Goal: Find contact information: Find contact information

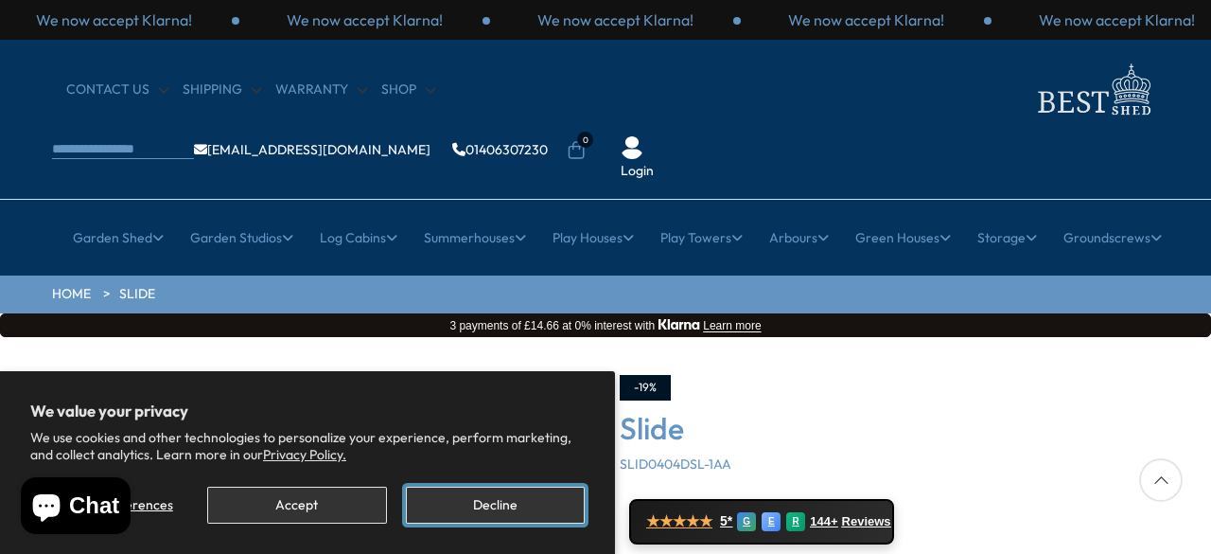
click at [517, 493] on button "Decline" at bounding box center [495, 504] width 179 height 37
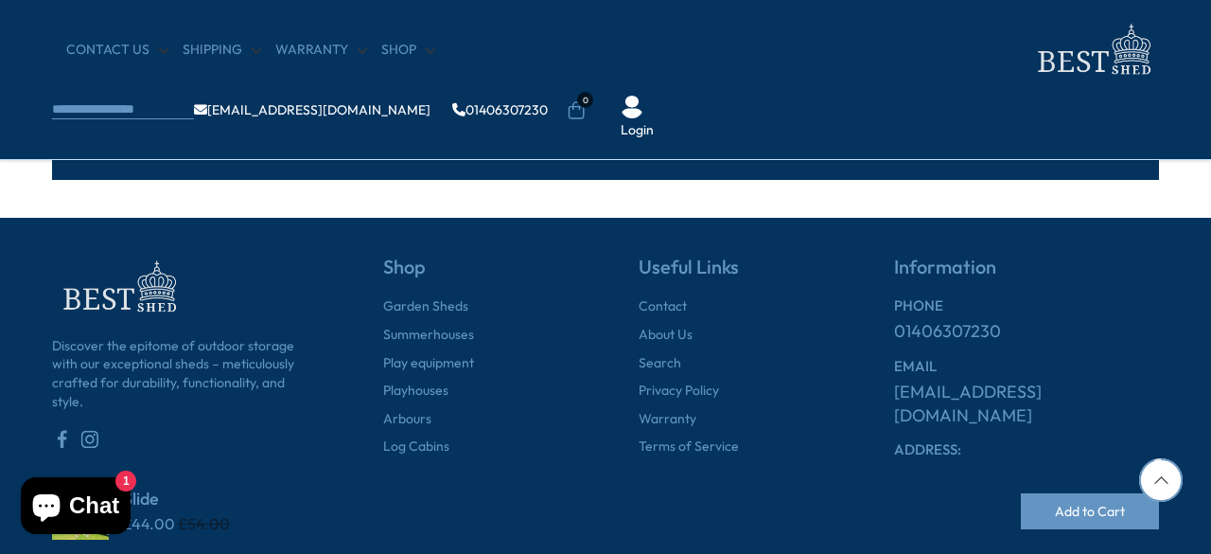
scroll to position [1798, 0]
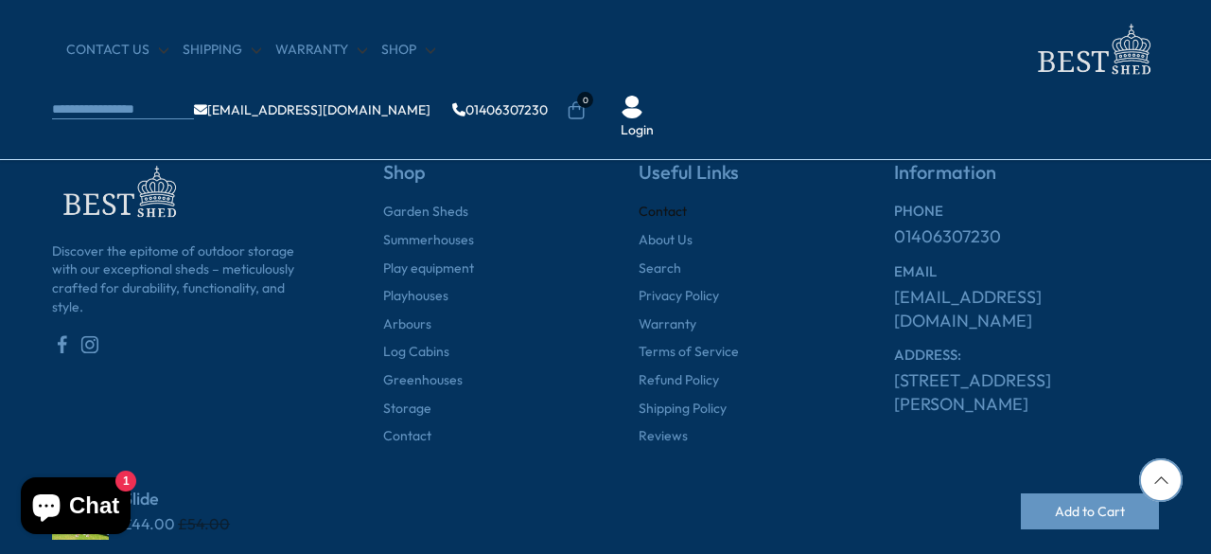
click at [666, 205] on link "Contact" at bounding box center [663, 212] width 48 height 19
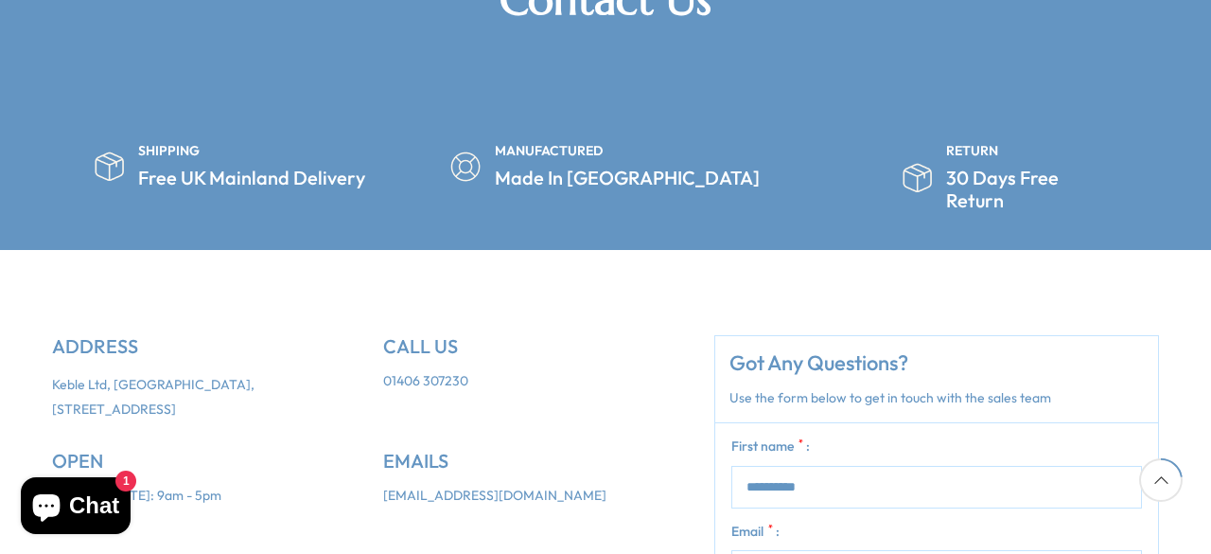
scroll to position [379, 0]
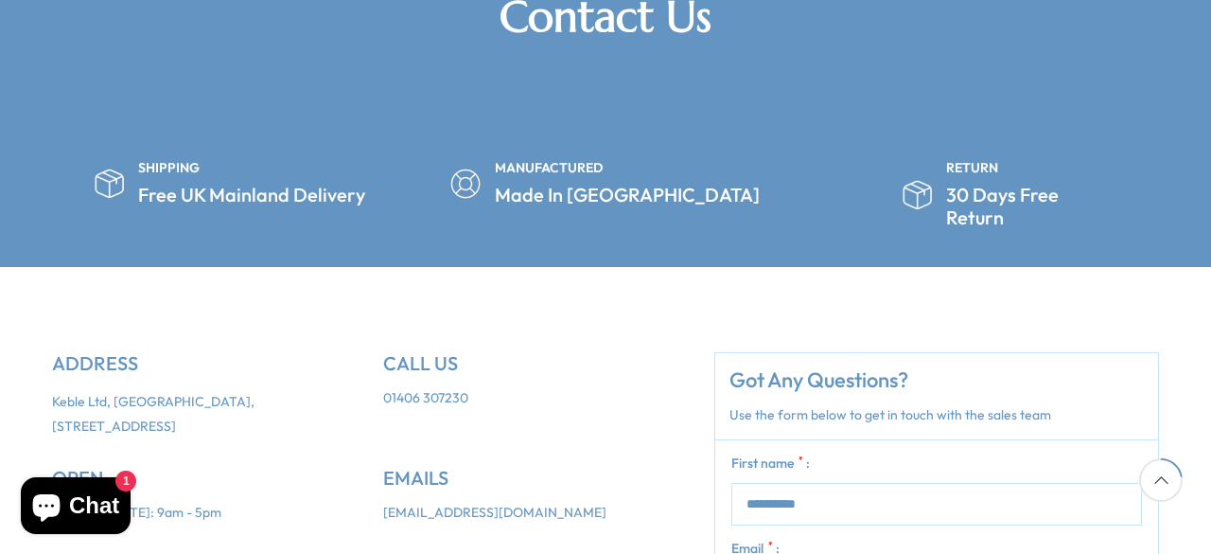
drag, startPoint x: 48, startPoint y: 342, endPoint x: 174, endPoint y: 363, distance: 127.8
click at [174, 363] on ul "ADDRESS Keble Ltd, Crown House, 27 Old Gloucester St, London WC1N 3AX" at bounding box center [203, 409] width 331 height 115
copy p "Keble Ltd, [GEOGRAPHIC_DATA], [STREET_ADDRESS]"
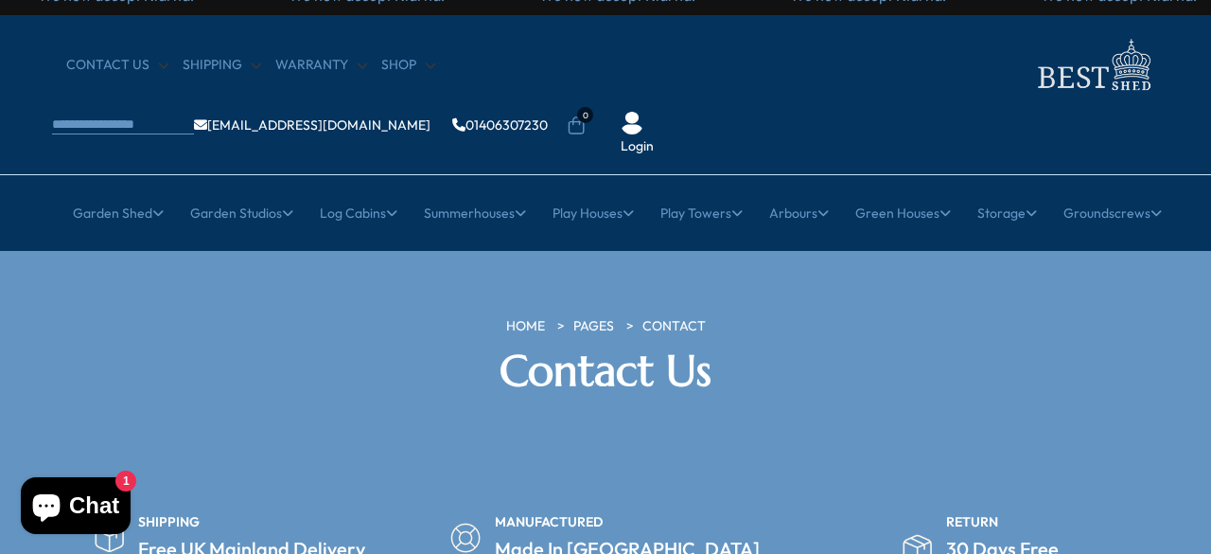
scroll to position [0, 0]
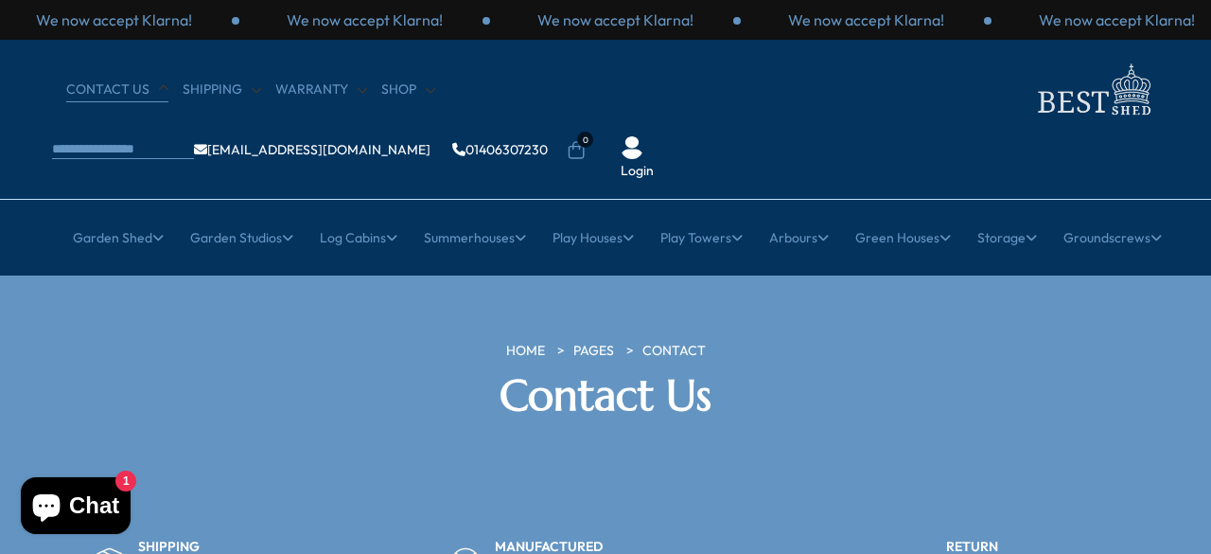
click at [87, 89] on link "CONTACT US" at bounding box center [117, 89] width 102 height 19
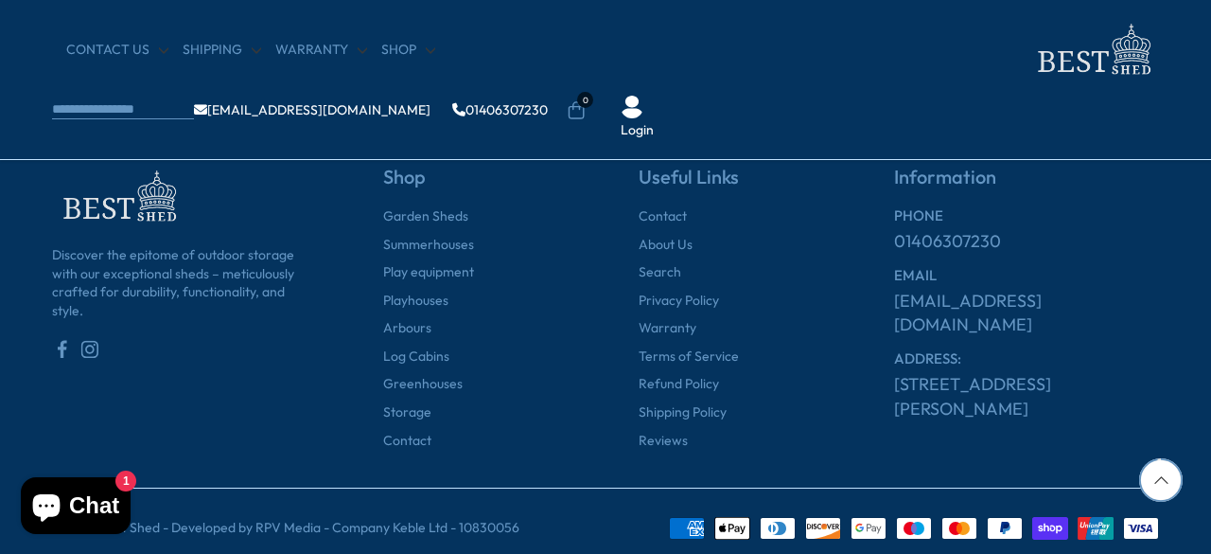
scroll to position [1596, 0]
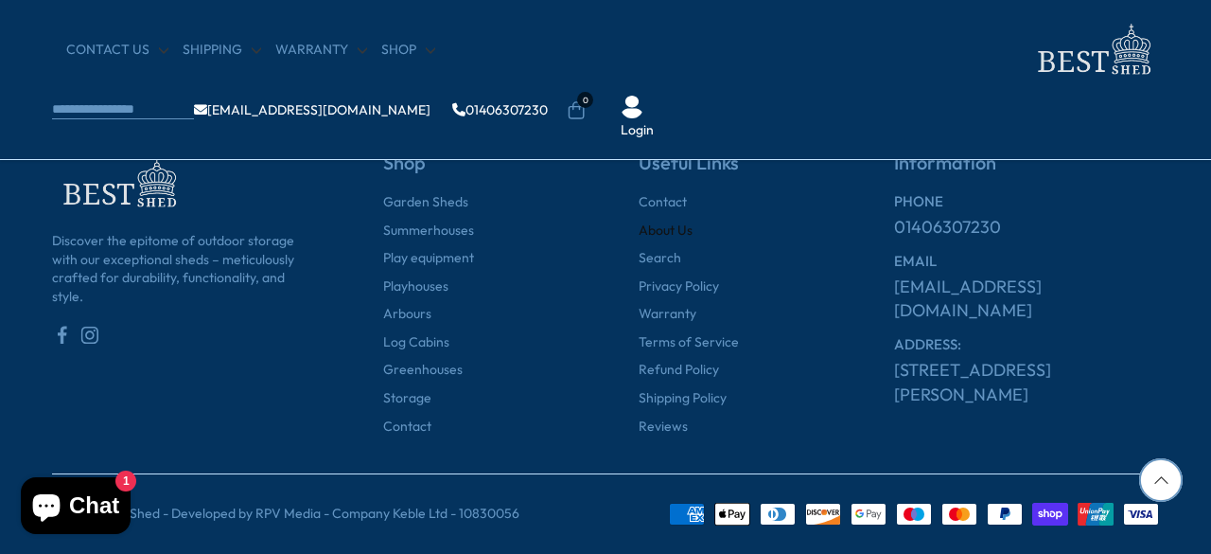
click at [672, 231] on link "About Us" at bounding box center [666, 230] width 54 height 19
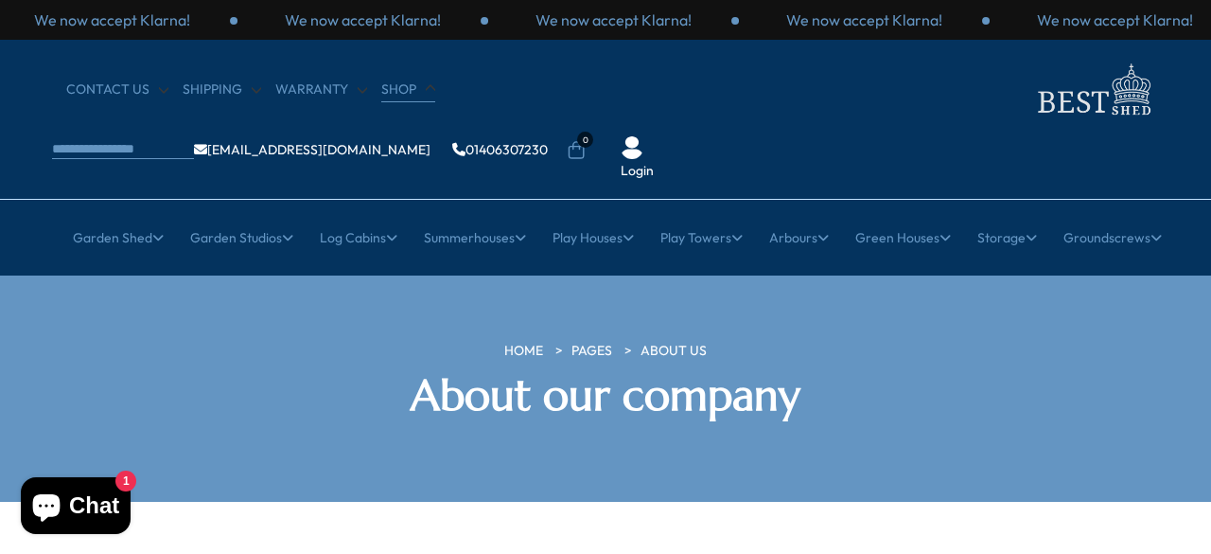
click at [392, 84] on link "Shop" at bounding box center [408, 89] width 54 height 19
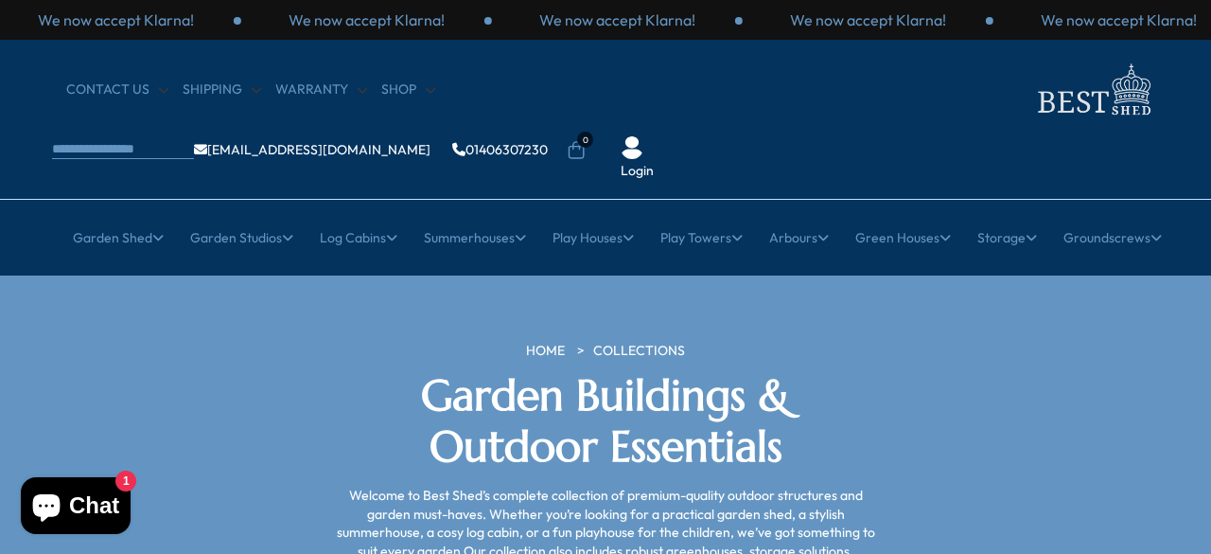
click at [117, 79] on nav "CONTACT US Shipping Warranty Shop info@bestshed.co.uk 01406307230 0 Login" at bounding box center [605, 119] width 1107 height 121
click at [115, 87] on link "CONTACT US" at bounding box center [117, 89] width 102 height 19
